Goal: Information Seeking & Learning: Learn about a topic

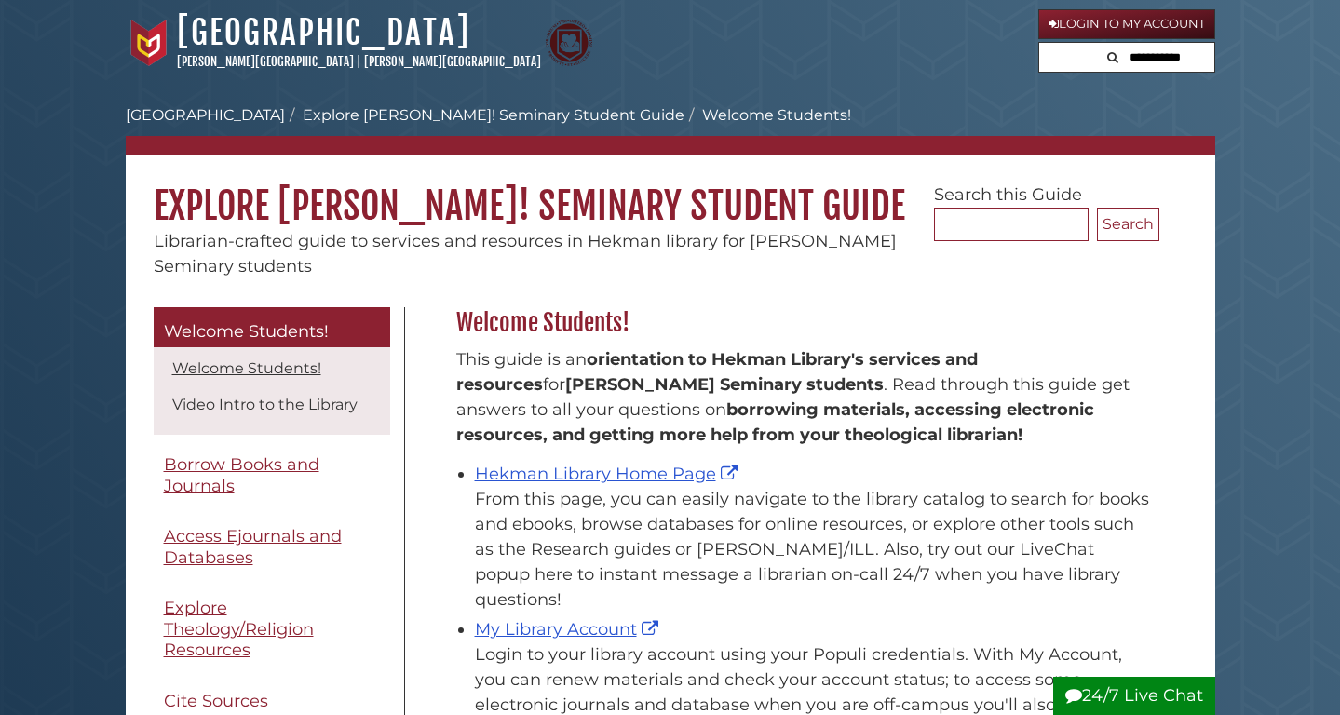
scroll to position [275, 712]
click at [562, 464] on link "Hekman Library Home Page" at bounding box center [608, 474] width 267 height 20
click at [573, 474] on link "Hekman Library Home Page" at bounding box center [608, 474] width 267 height 20
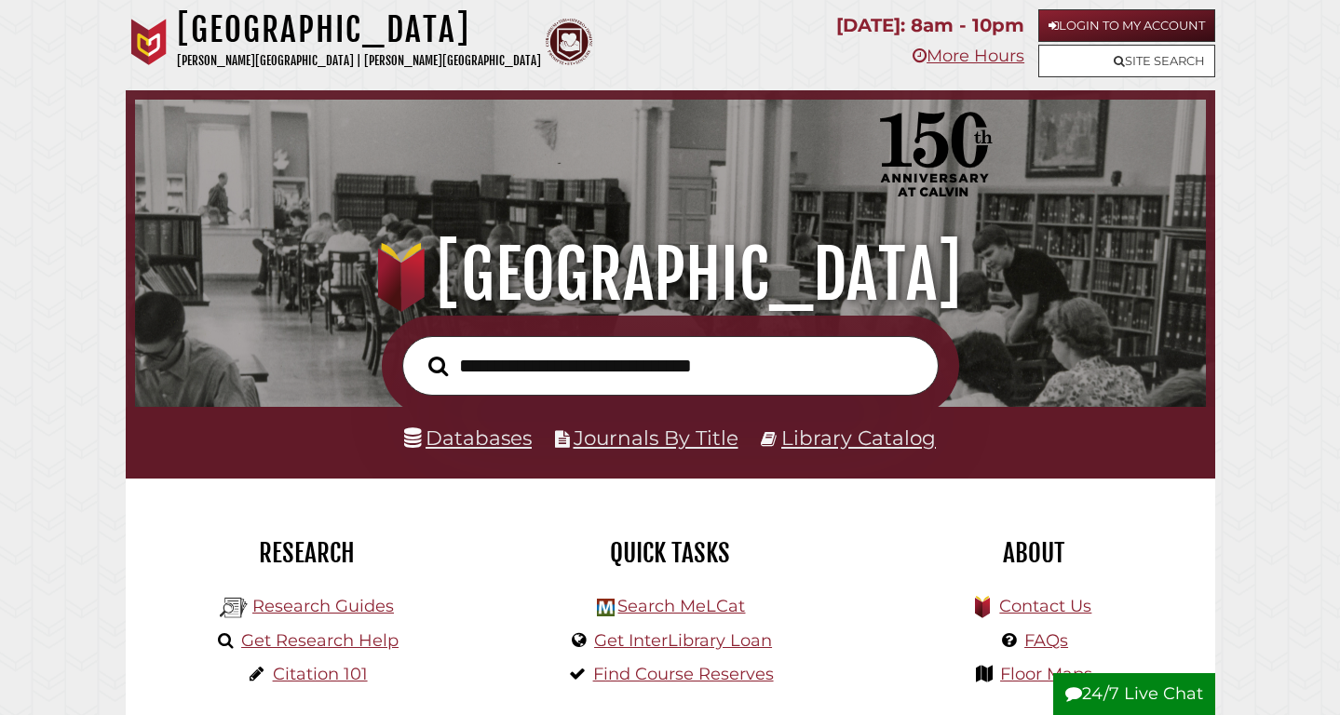
scroll to position [354, 1061]
type input "**********"
click at [438, 366] on button "Search" at bounding box center [438, 366] width 38 height 31
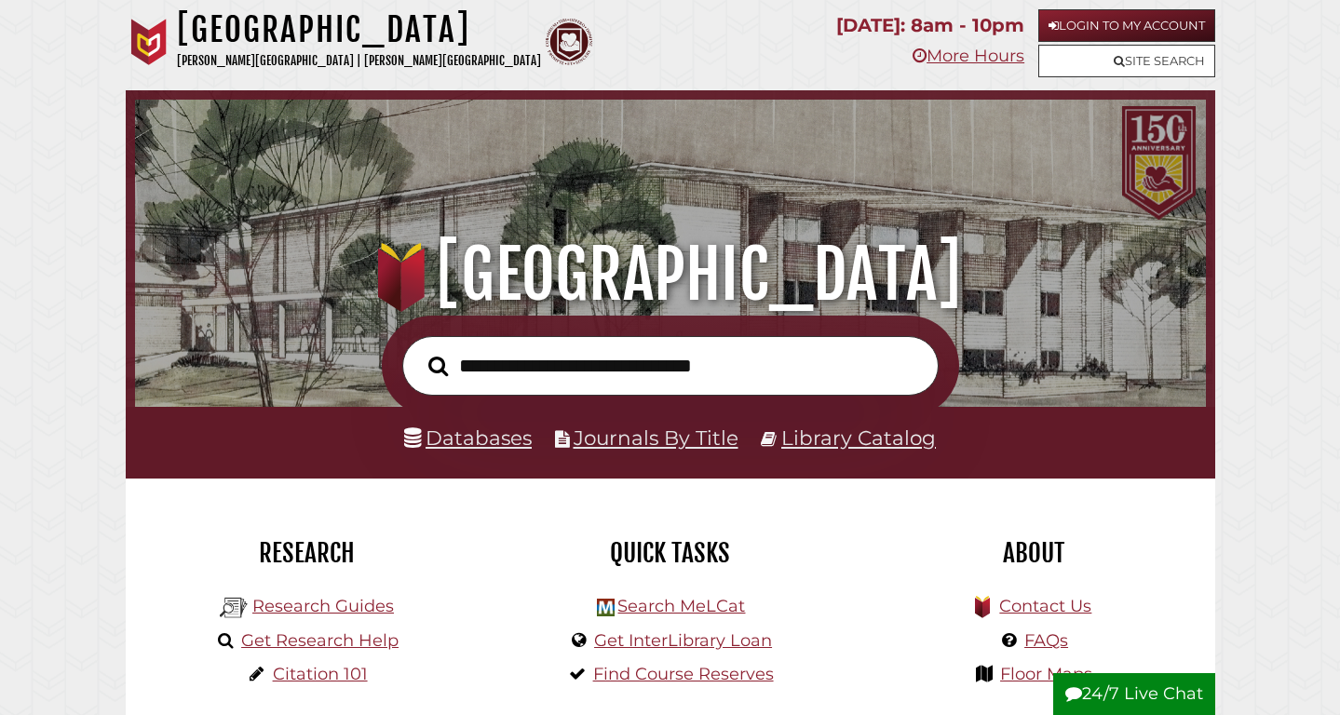
scroll to position [354, 1061]
type input "**********"
click at [438, 366] on button "Search" at bounding box center [438, 366] width 38 height 31
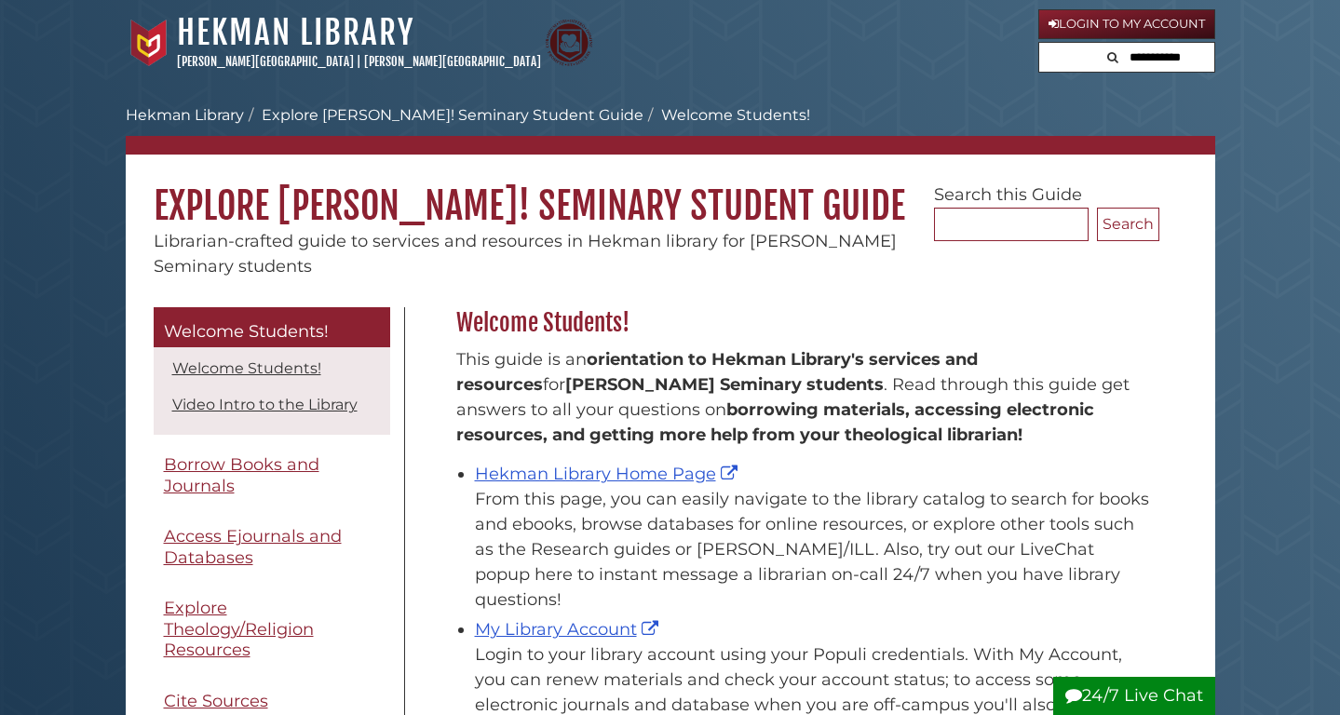
scroll to position [275, 712]
click at [538, 473] on link "Hekman Library Home Page" at bounding box center [608, 474] width 267 height 20
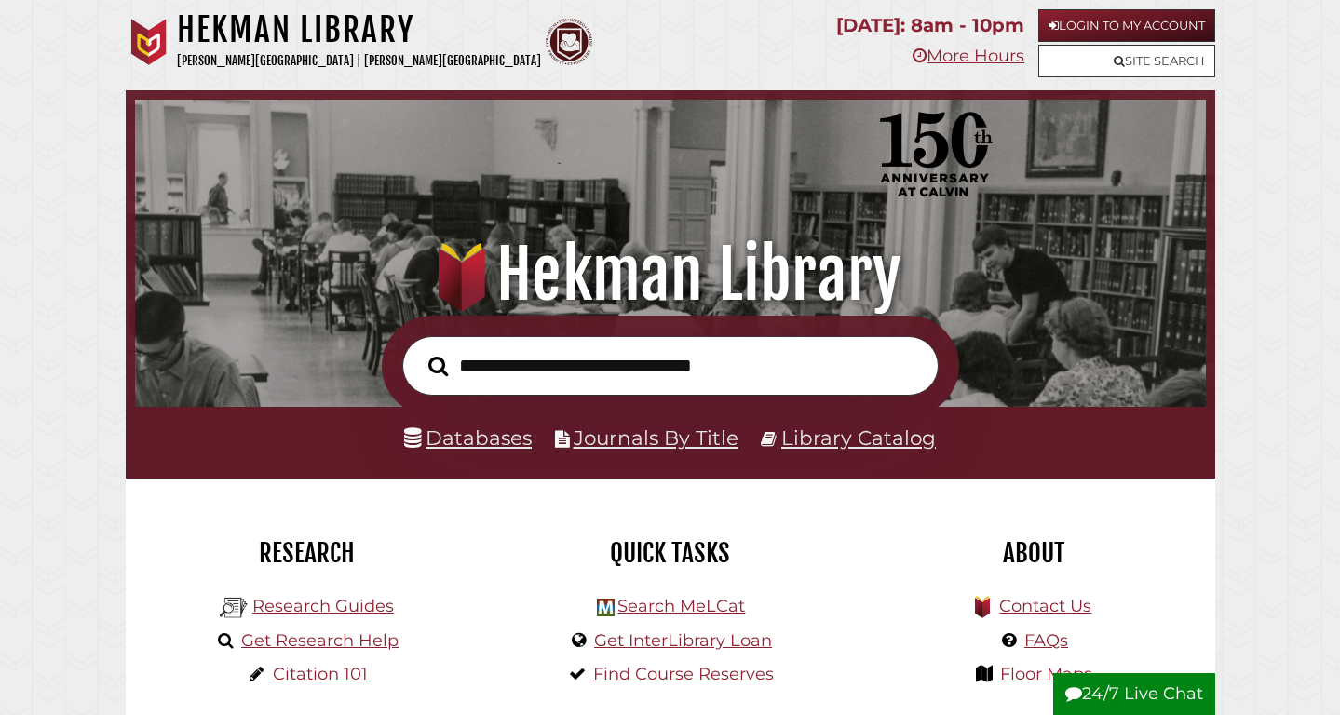
scroll to position [354, 1061]
click at [1066, 23] on link "Login to My Account" at bounding box center [1126, 25] width 177 height 33
